Goal: Task Accomplishment & Management: Use online tool/utility

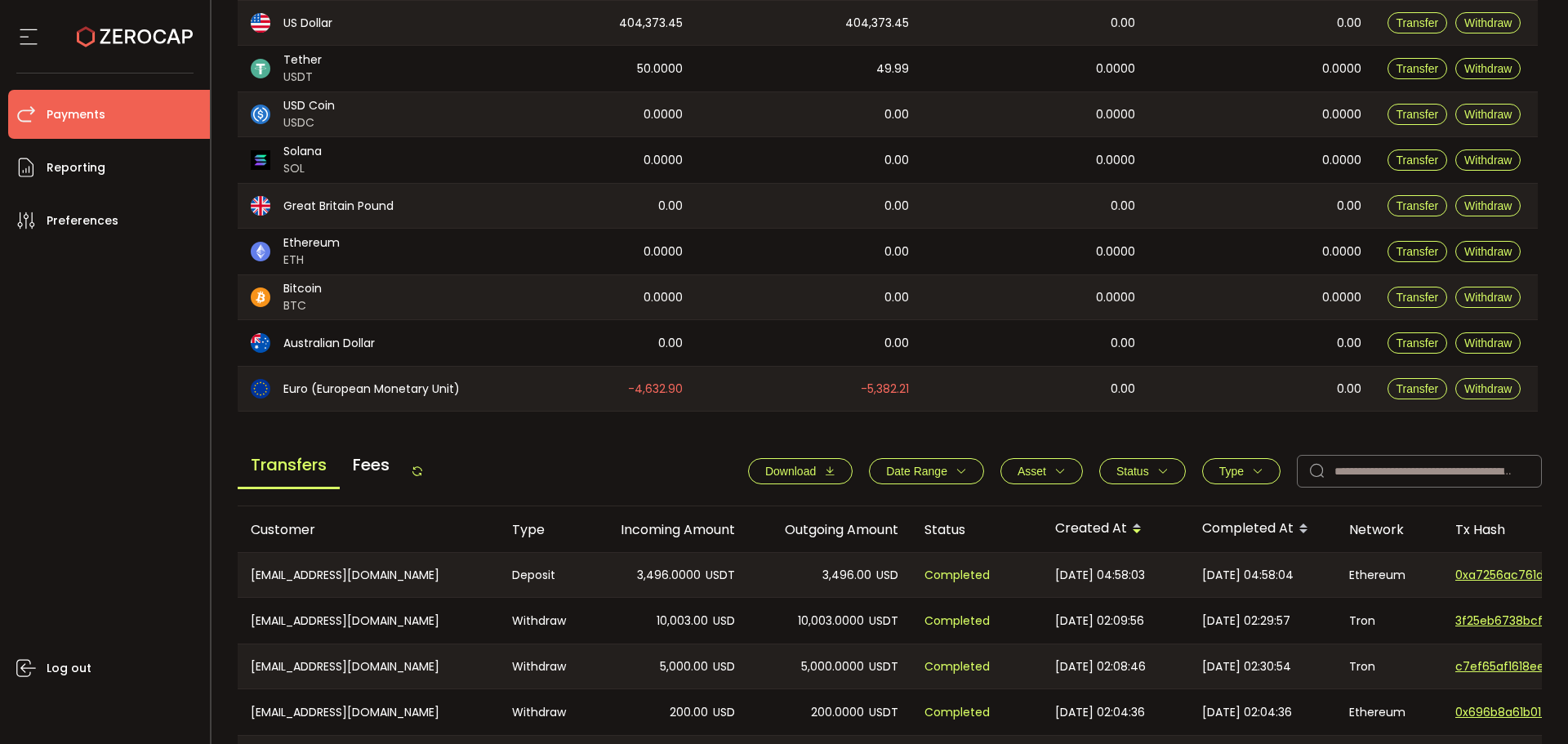
scroll to position [408, 0]
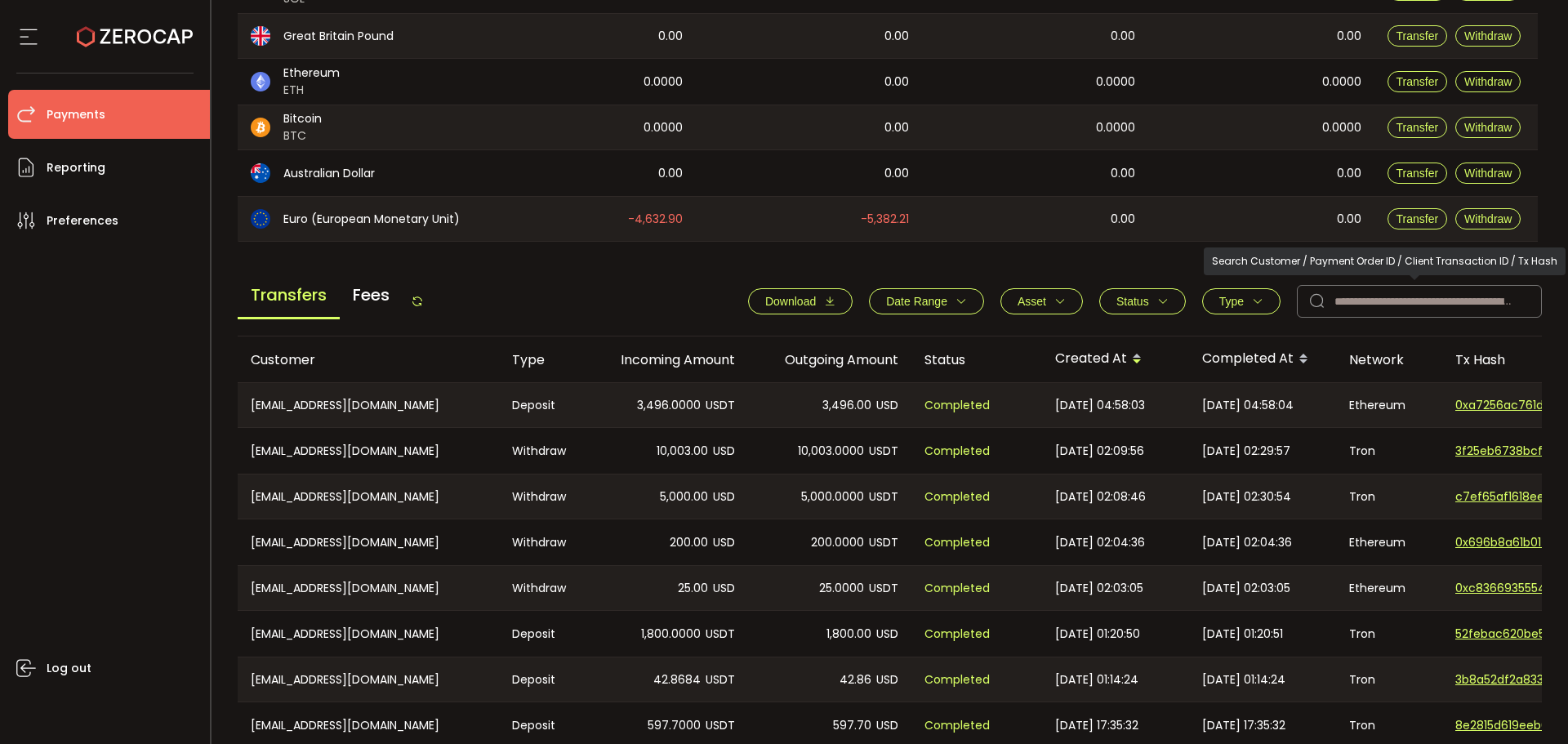
click at [1244, 303] on span "Type" at bounding box center [1241, 301] width 44 height 13
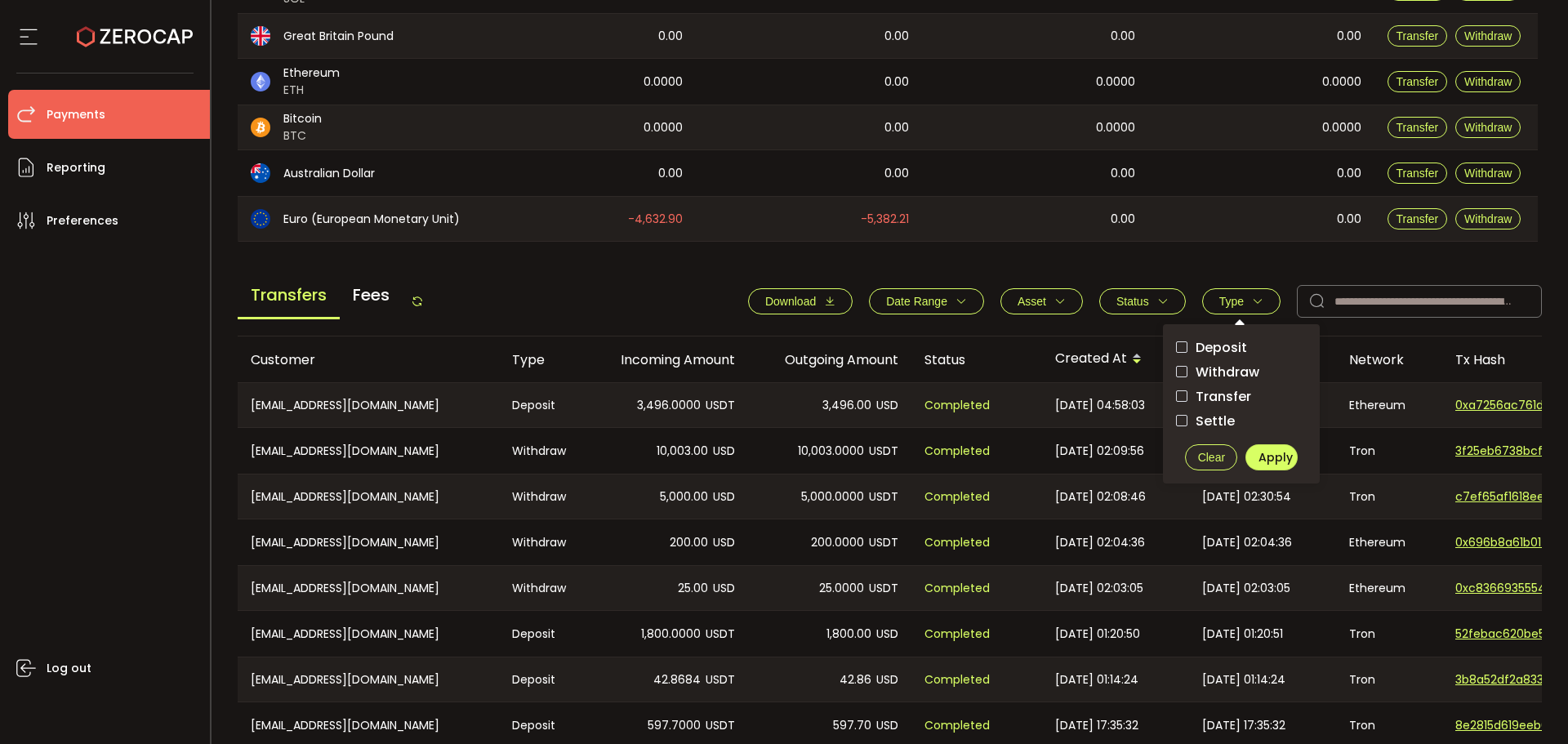
click at [1238, 378] on span "Withdraw" at bounding box center [1224, 371] width 72 height 16
click at [1261, 455] on span "Apply" at bounding box center [1275, 457] width 34 height 17
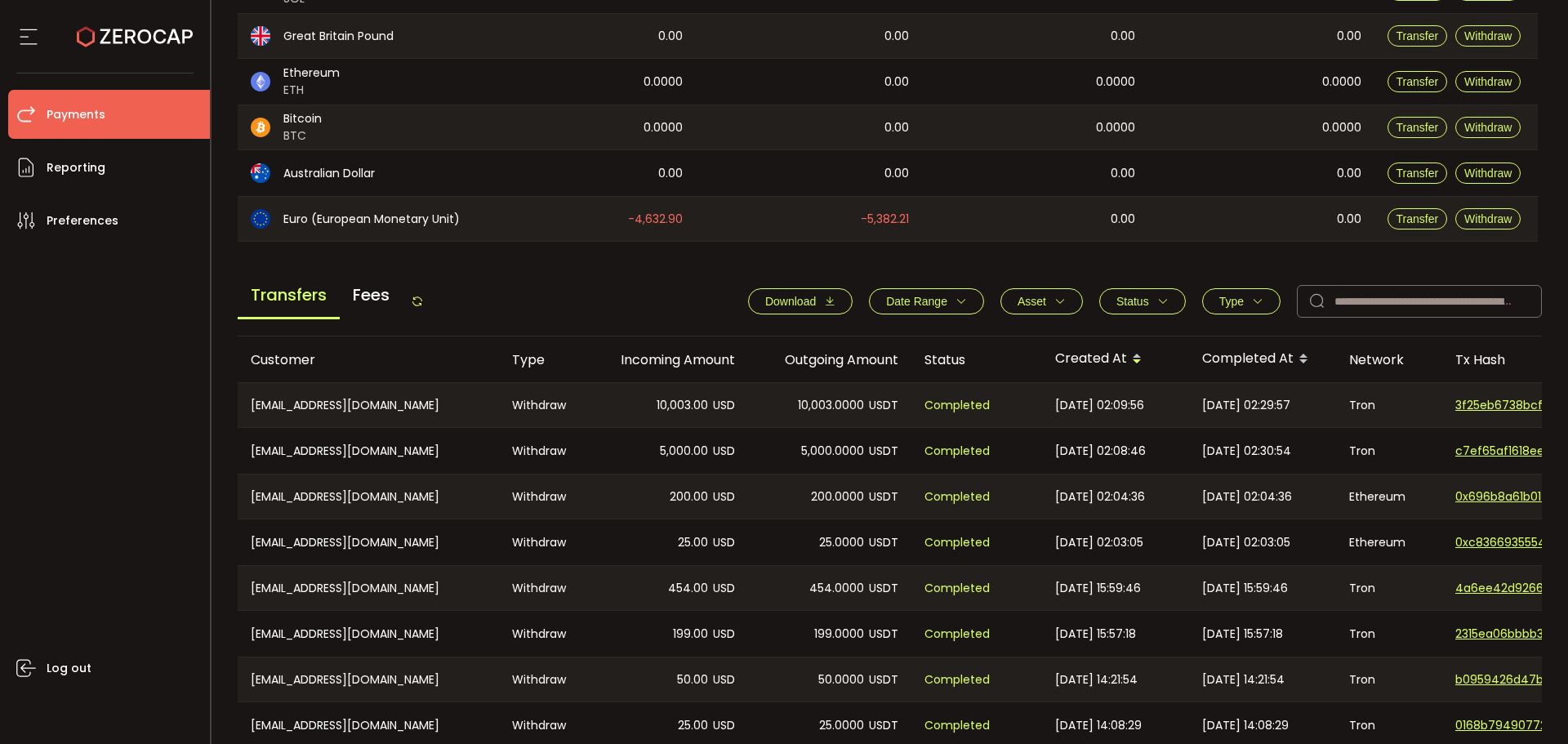
scroll to position [490, 0]
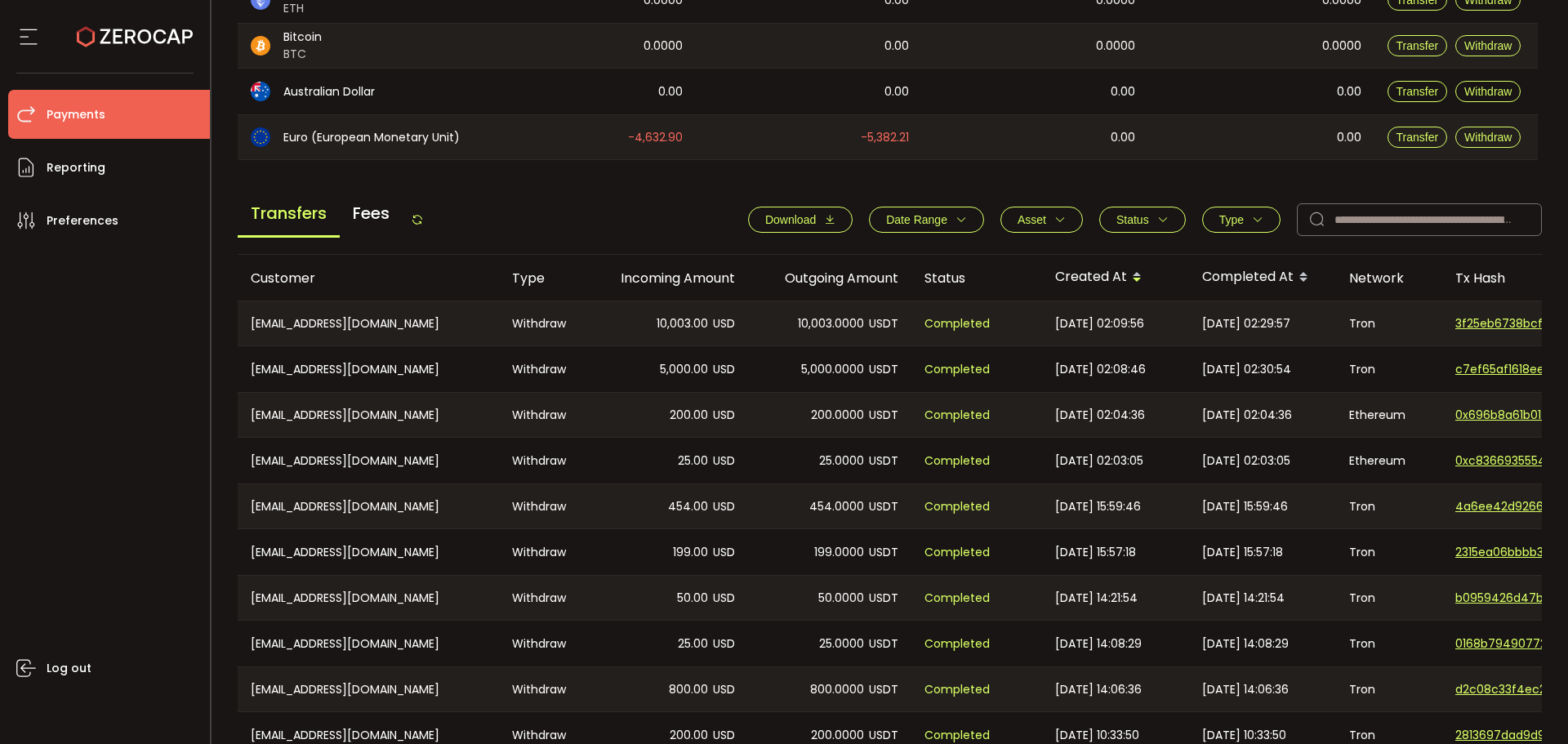
click at [424, 217] on icon at bounding box center [417, 220] width 13 height 13
drag, startPoint x: 418, startPoint y: 223, endPoint x: 342, endPoint y: 205, distance: 78.1
click at [418, 223] on icon at bounding box center [417, 220] width 13 height 13
click at [424, 215] on icon at bounding box center [417, 220] width 13 height 13
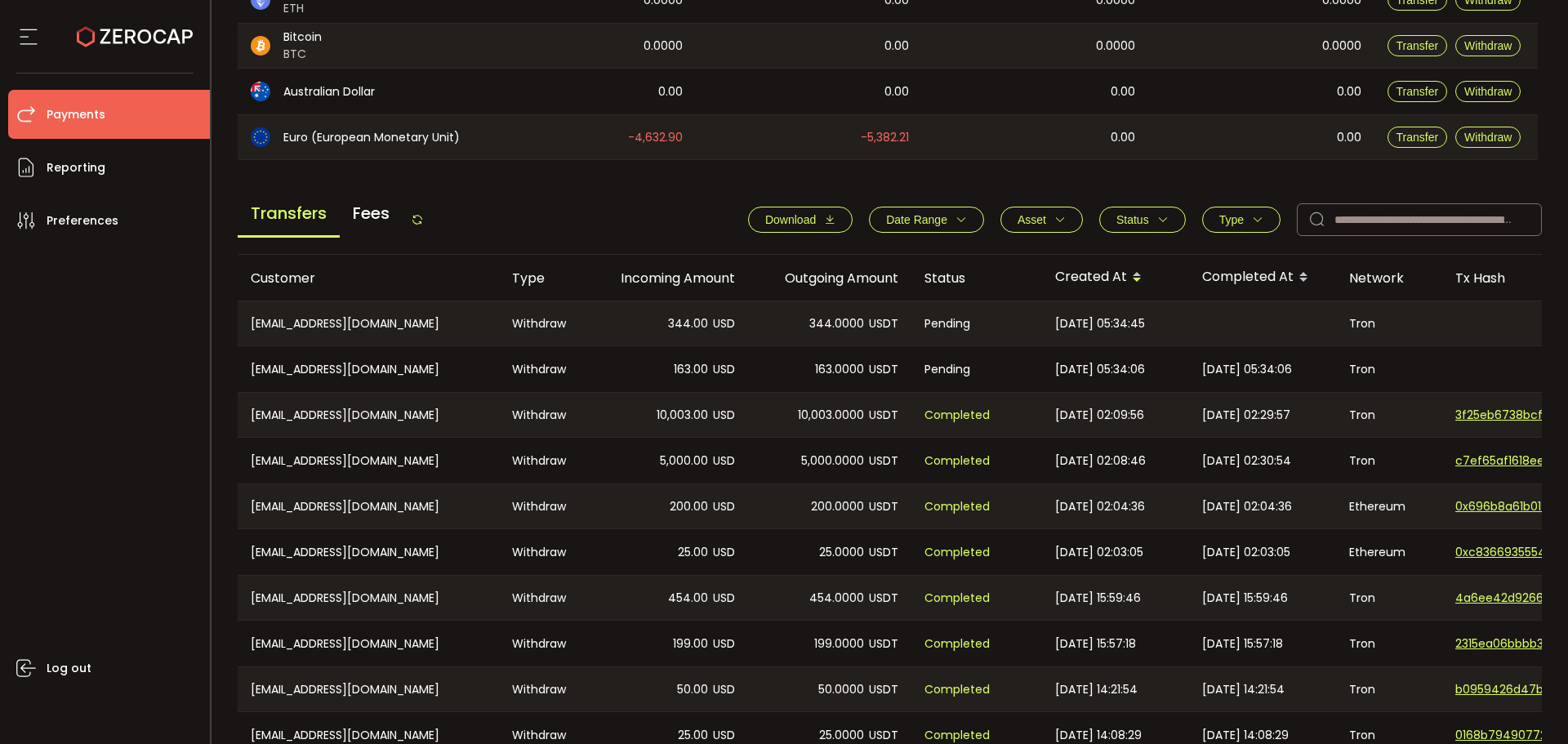
click at [416, 222] on icon at bounding box center [417, 220] width 13 height 13
click at [414, 215] on div "Transfers Fees" at bounding box center [331, 220] width 187 height 37
click at [416, 215] on icon at bounding box center [417, 220] width 13 height 13
click at [534, 170] on main "Balance Assets Trading Balance Trading Balance (USD) Custody Balance Locked for…" at bounding box center [889, 233] width 1305 height 1159
